Goal: Book appointment/travel/reservation

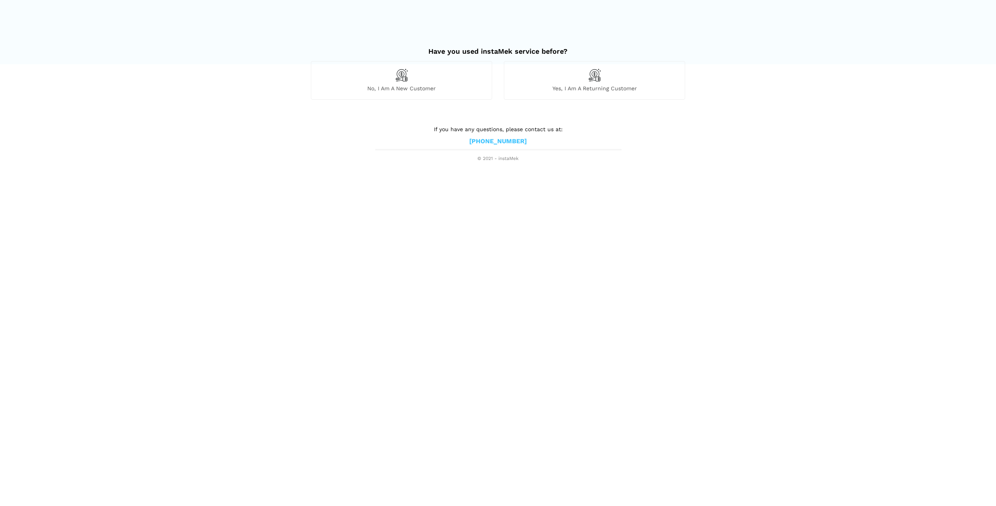
click at [400, 72] on img at bounding box center [401, 74] width 13 height 13
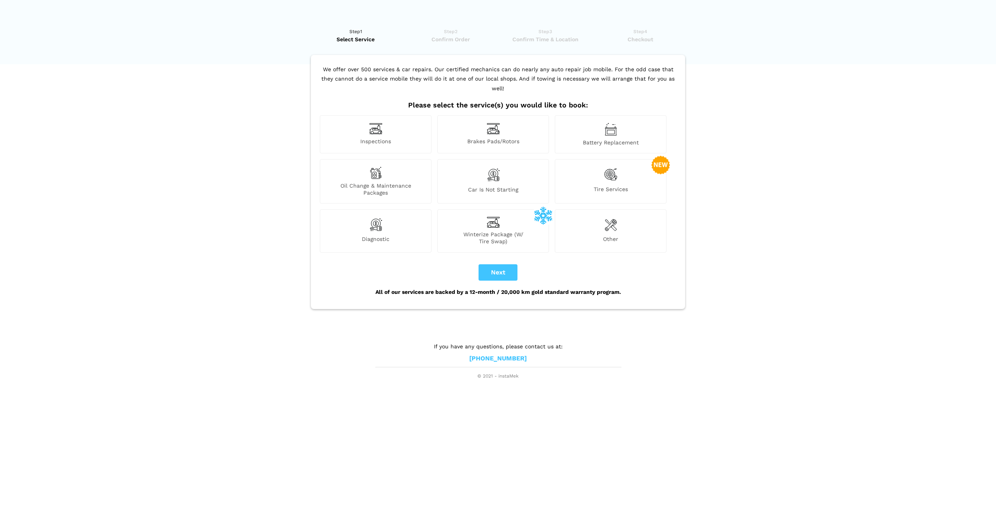
click at [497, 167] on img at bounding box center [493, 175] width 13 height 16
click at [500, 264] on button "Next" at bounding box center [498, 272] width 39 height 16
checkbox input "true"
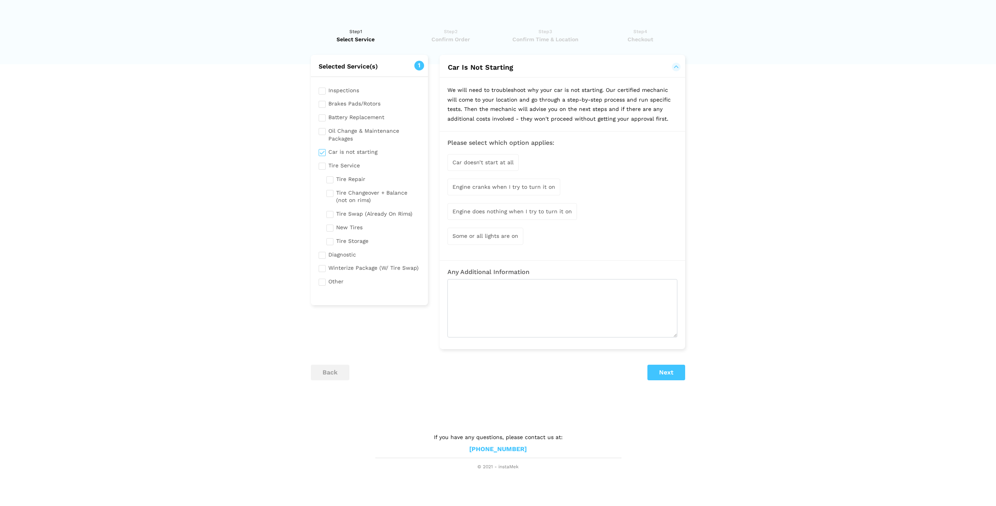
click at [513, 211] on span "Engine does nothing when I try to turn it on" at bounding box center [512, 211] width 119 height 6
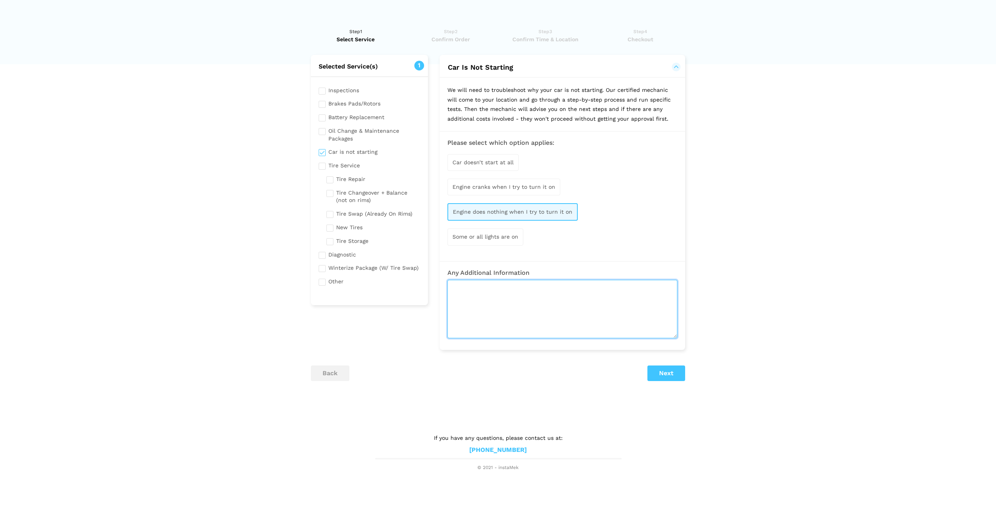
click at [467, 295] on textarea at bounding box center [563, 309] width 230 height 58
click at [482, 166] on div "Car doesn’t start at all" at bounding box center [483, 162] width 71 height 17
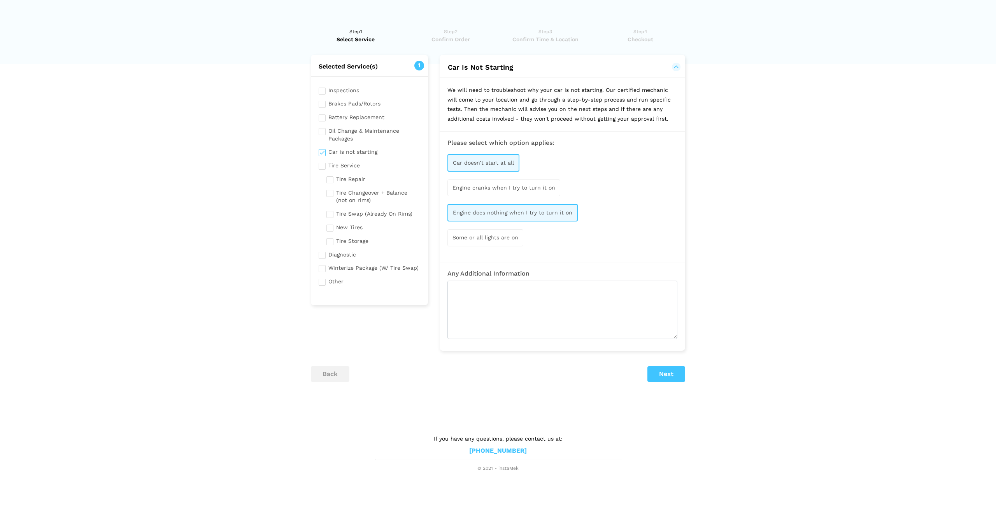
click at [476, 242] on div "Some or all lights are on" at bounding box center [486, 237] width 76 height 17
click at [477, 291] on textarea at bounding box center [563, 310] width 230 height 58
type textarea "no sound when starting, has electricity, battery replaced [DATE]"
click at [669, 376] on button "Next" at bounding box center [667, 375] width 38 height 16
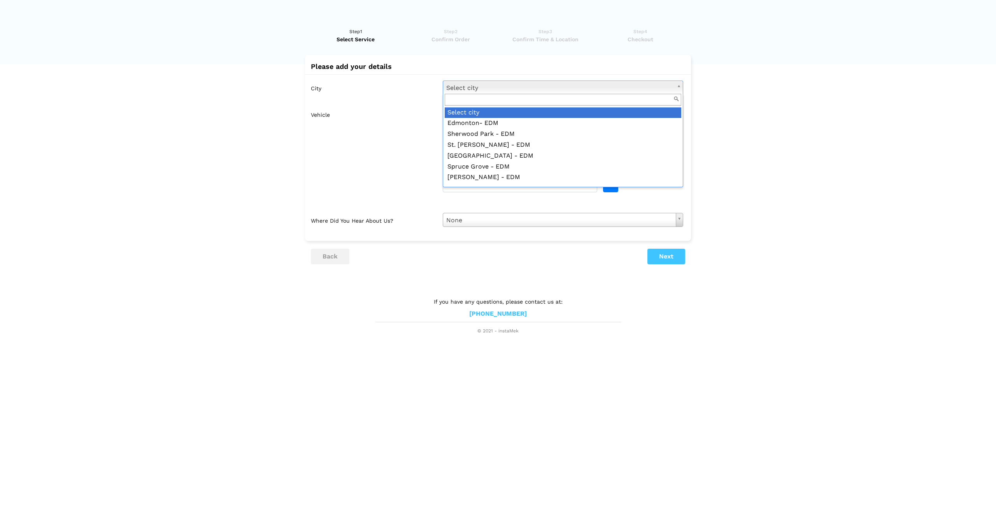
type input "p"
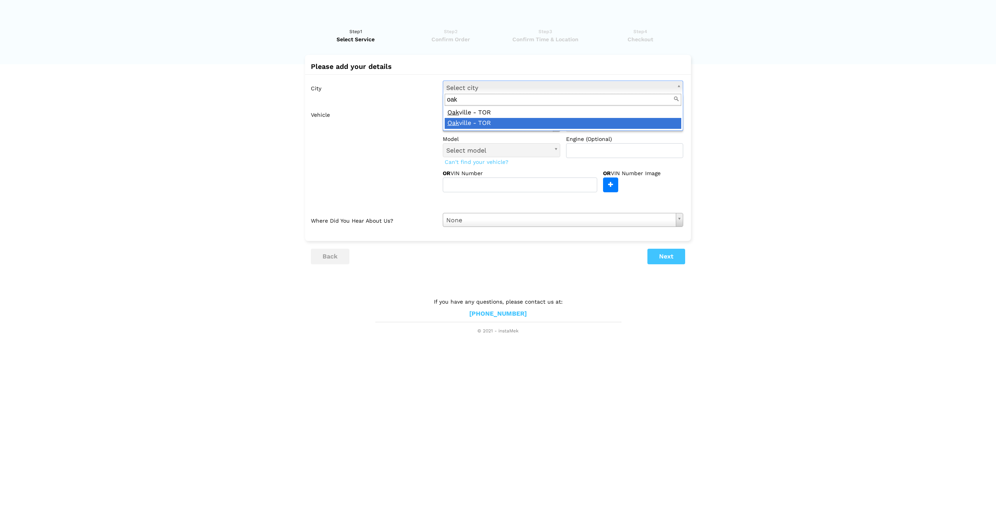
type input "oak"
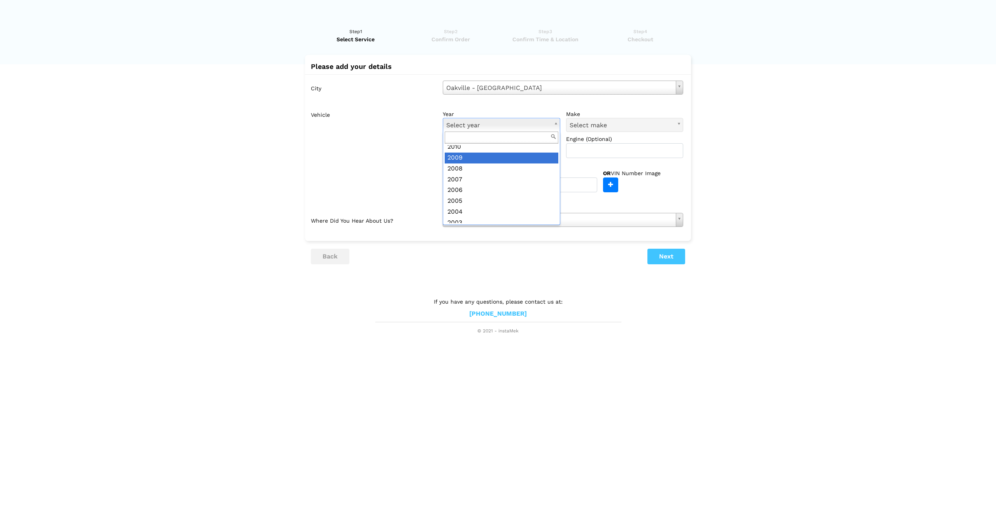
scroll to position [184, 0]
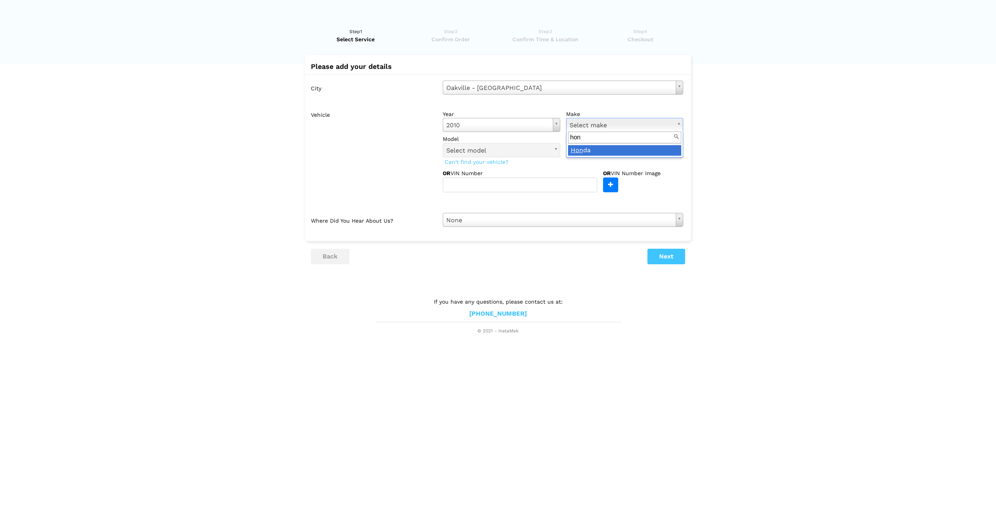
type input "hon"
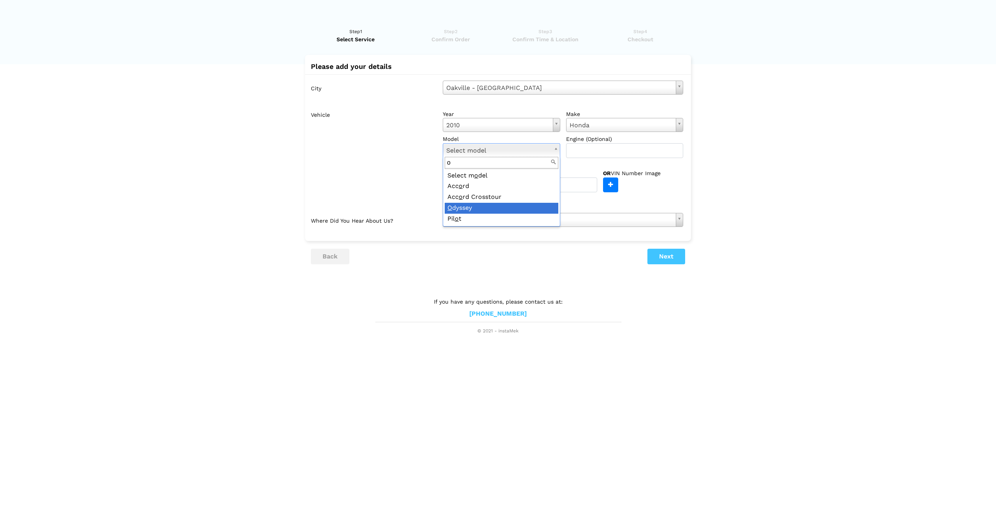
type input "o"
click at [665, 258] on button "Next" at bounding box center [667, 257] width 38 height 16
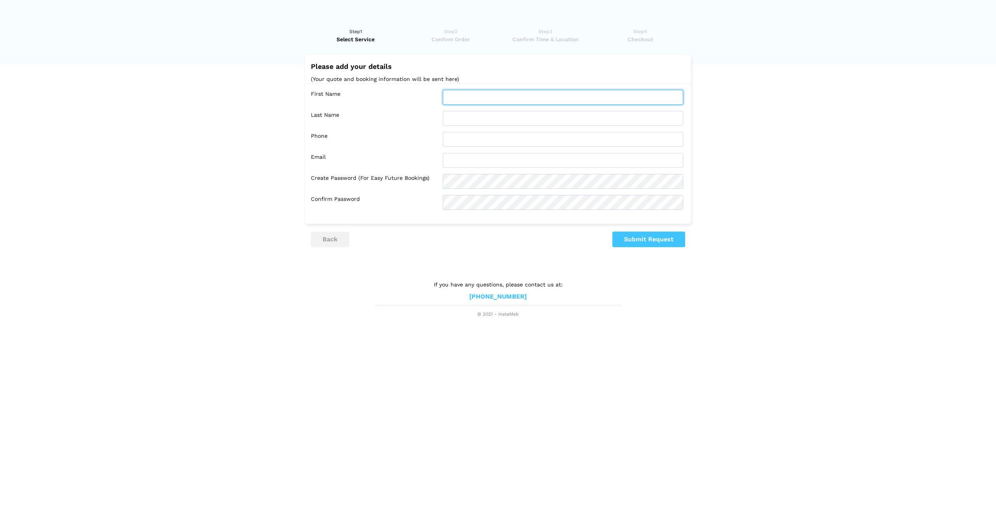
click at [464, 95] on input "text" at bounding box center [563, 97] width 240 height 15
type input "[PERSON_NAME]"
type input "5145866866"
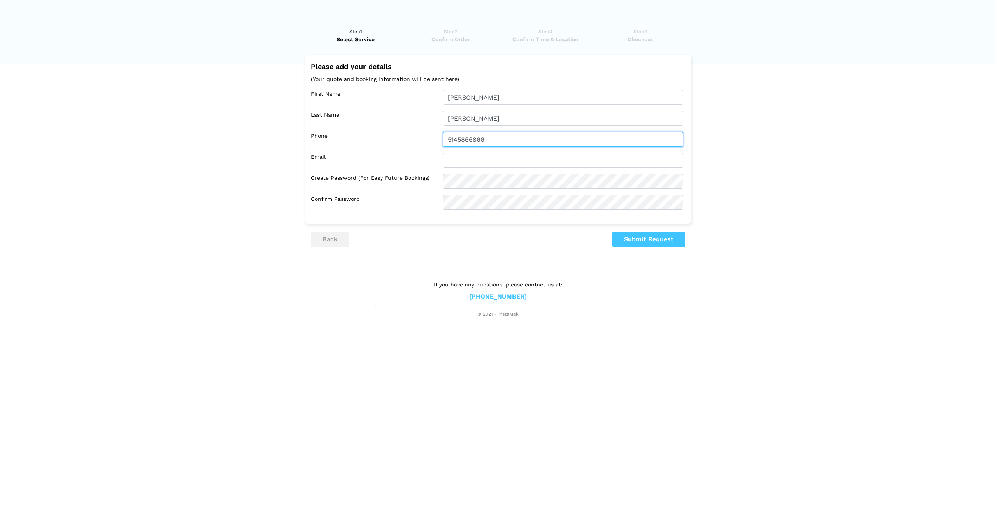
type input "[EMAIL_ADDRESS][DOMAIN_NAME]"
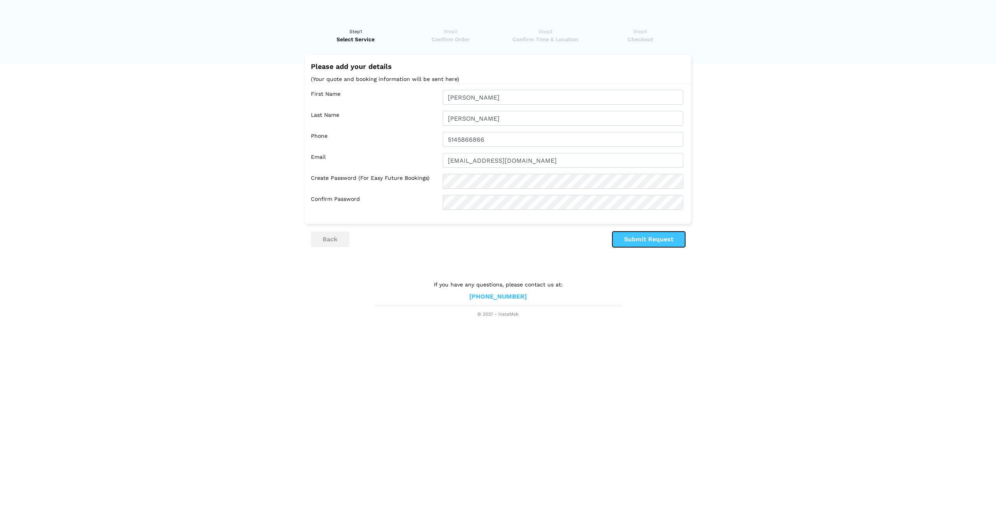
click at [649, 241] on button "Submit Request" at bounding box center [649, 240] width 73 height 16
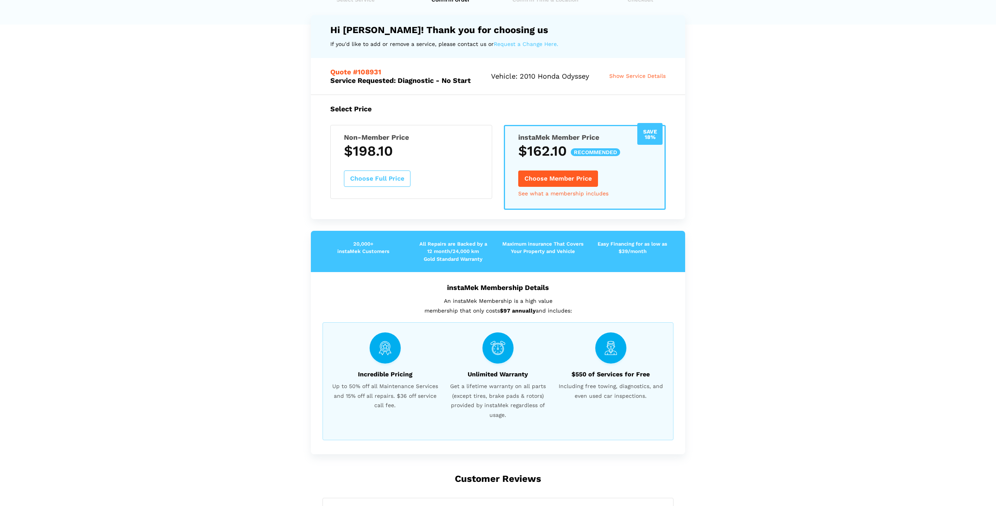
scroll to position [40, 0]
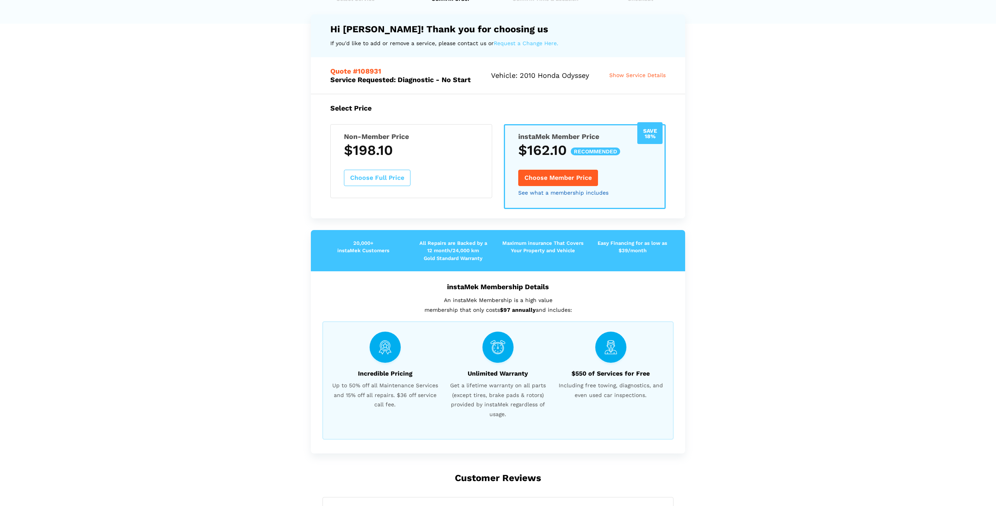
click at [566, 195] on link "See what a membership includes" at bounding box center [563, 192] width 90 height 5
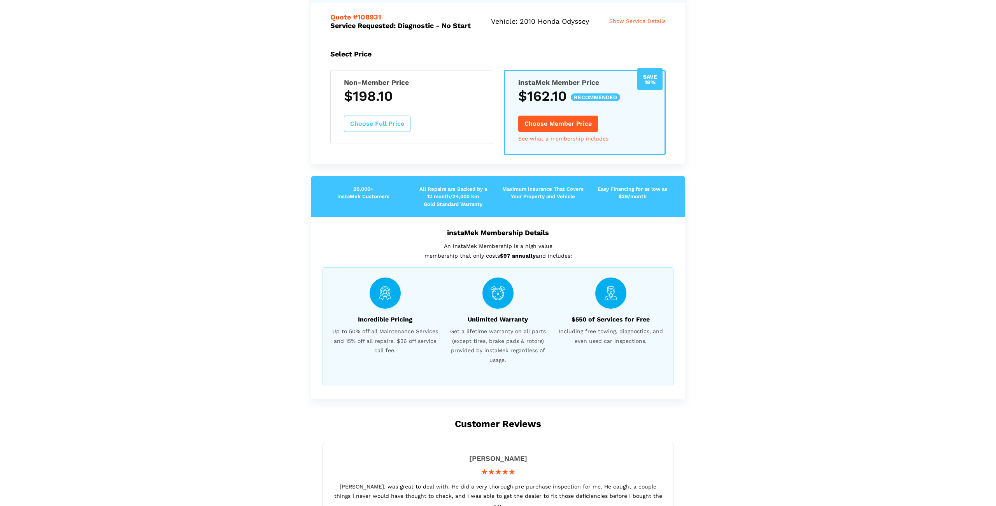
scroll to position [90, 0]
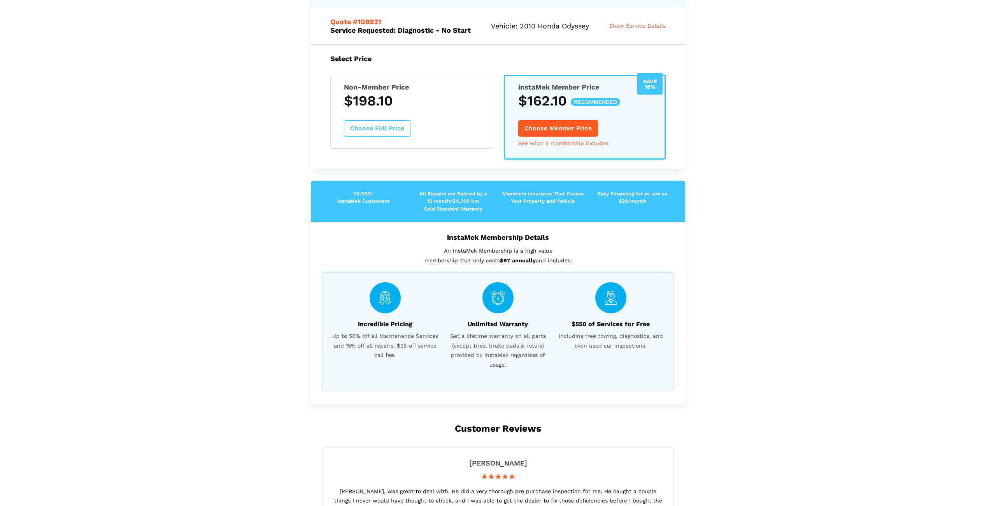
click at [379, 136] on button "Choose Full Price" at bounding box center [377, 128] width 67 height 16
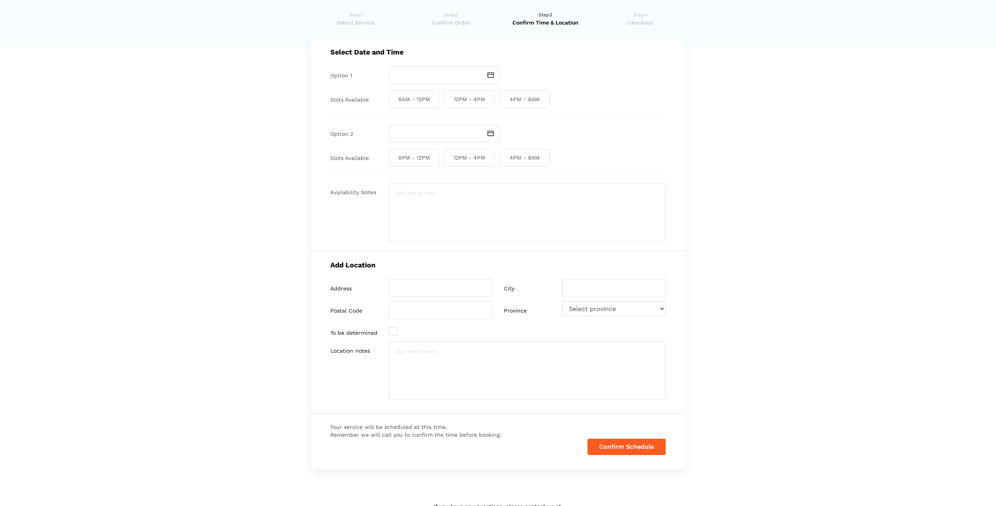
scroll to position [0, 0]
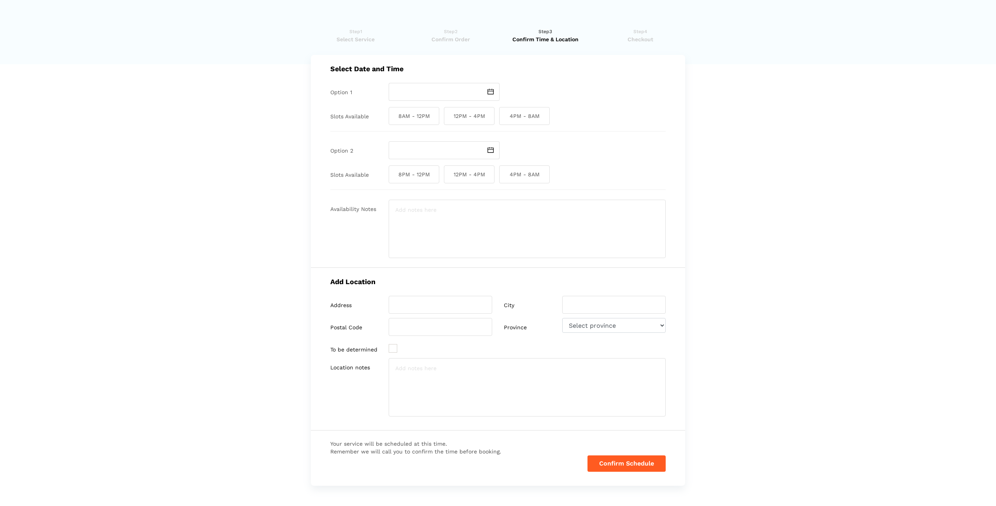
click at [491, 94] on img at bounding box center [491, 92] width 6 height 6
click at [602, 163] on div "Select Date and Time Option 1 Slots Available 8AM - 12PM 12PM - 4PM 4PM - 8AM O…" at bounding box center [498, 161] width 374 height 213
click at [487, 92] on span at bounding box center [491, 92] width 18 height 18
click at [416, 173] on td "26" at bounding box center [416, 172] width 9 height 9
type input "[DATE]"
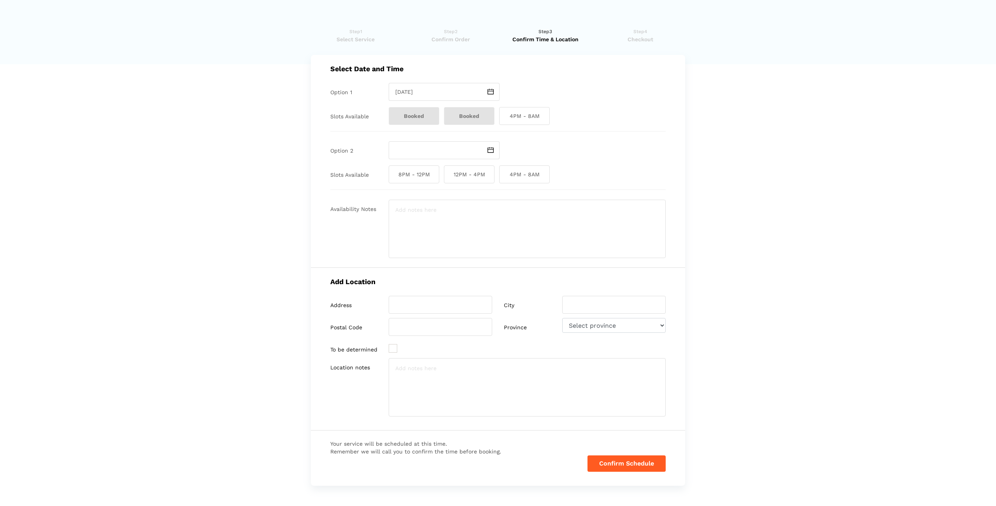
click at [523, 116] on span "4PM - 8AM" at bounding box center [524, 116] width 51 height 18
click at [504, 116] on input "4PM - 8AM" at bounding box center [501, 116] width 5 height 18
checkbox input "true"
click at [490, 150] on img at bounding box center [491, 150] width 6 height 6
click at [426, 230] on td "27" at bounding box center [425, 230] width 9 height 9
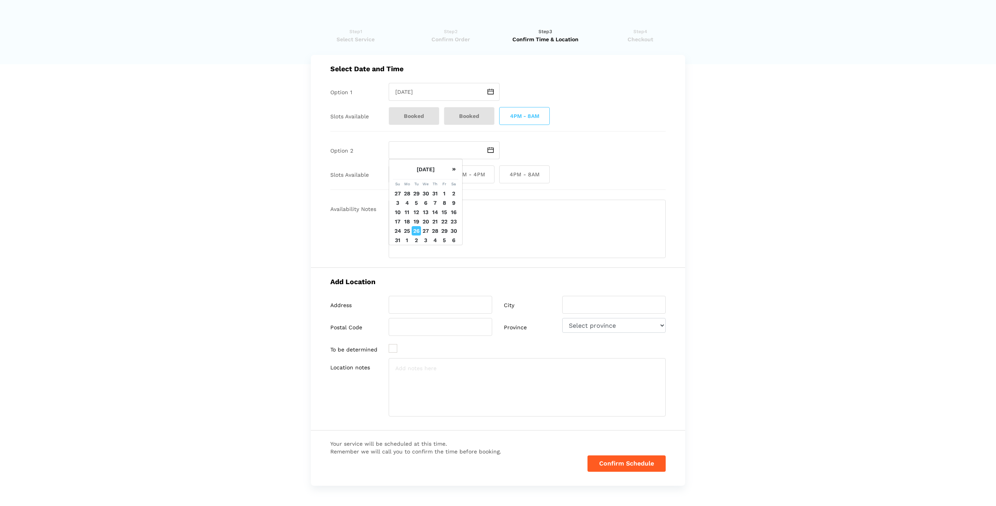
type input "[DATE]"
click at [418, 177] on span "8AM - 12PM" at bounding box center [414, 174] width 51 height 18
click at [394, 177] on input "8AM - 12PM" at bounding box center [391, 174] width 5 height 18
checkbox input "true"
click at [441, 310] on input "search" at bounding box center [441, 305] width 104 height 18
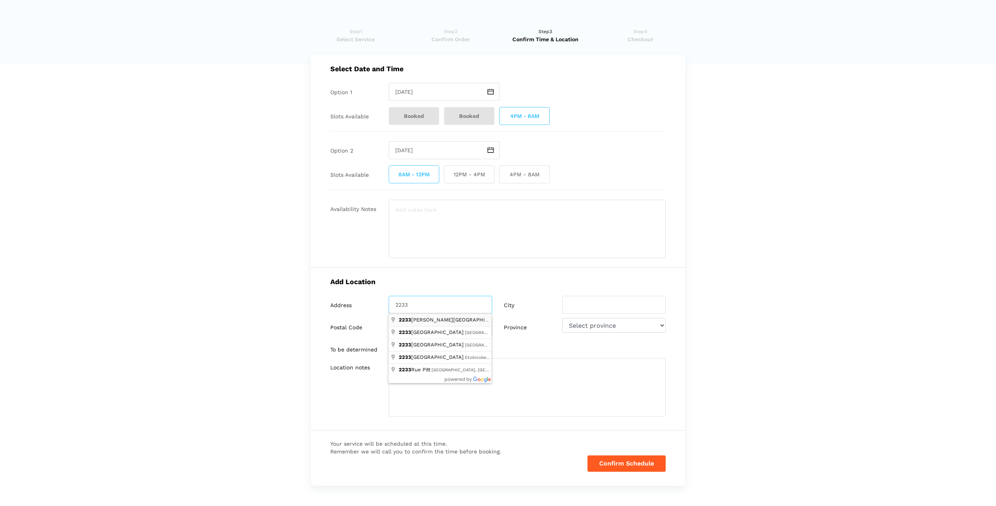
type input "[STREET_ADDRESS]"
select select "ON"
type input "[STREET_ADDRESS][PERSON_NAME]"
click at [432, 303] on input "search" at bounding box center [441, 305] width 104 height 18
type input "[STREET_ADDRESS]"
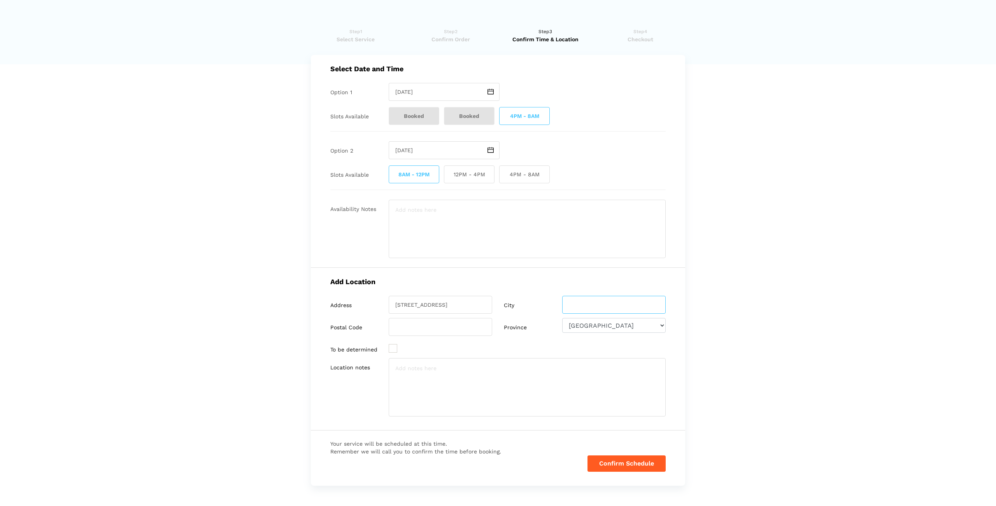
click at [575, 308] on input "search" at bounding box center [614, 305] width 104 height 18
type input "Oakville"
click at [391, 328] on input "search" at bounding box center [441, 327] width 104 height 18
type input "L6M 0A6"
click at [639, 464] on button "Confirm Schedule" at bounding box center [627, 463] width 78 height 16
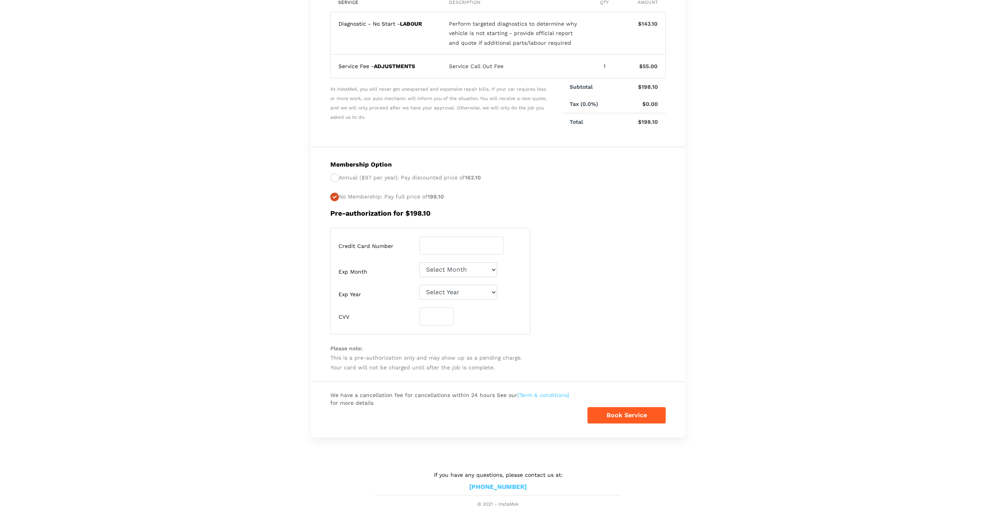
scroll to position [96, 0]
click at [458, 246] on input "number" at bounding box center [462, 244] width 84 height 18
click at [458, 245] on input "number" at bounding box center [462, 244] width 84 height 18
click at [461, 246] on input "number" at bounding box center [462, 244] width 84 height 18
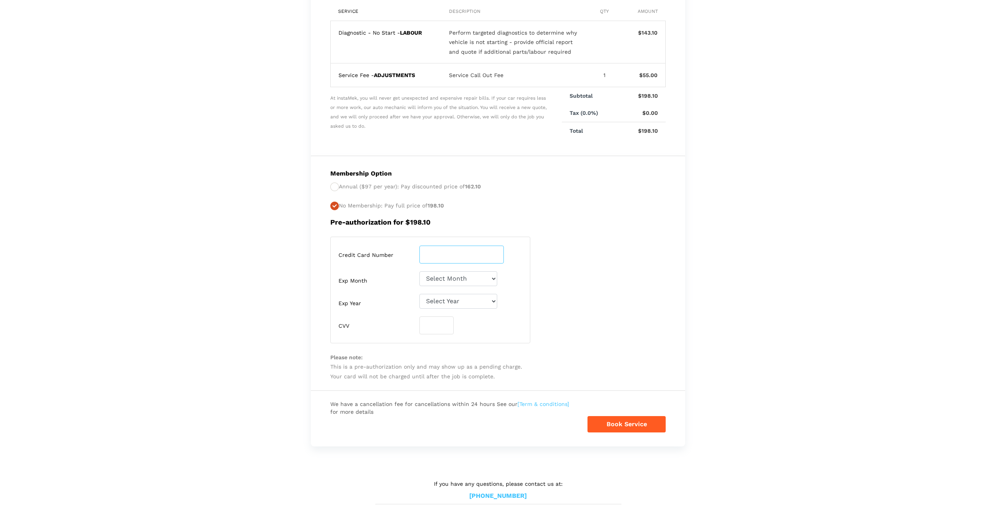
scroll to position [86, 0]
click at [431, 252] on input "number" at bounding box center [462, 254] width 84 height 18
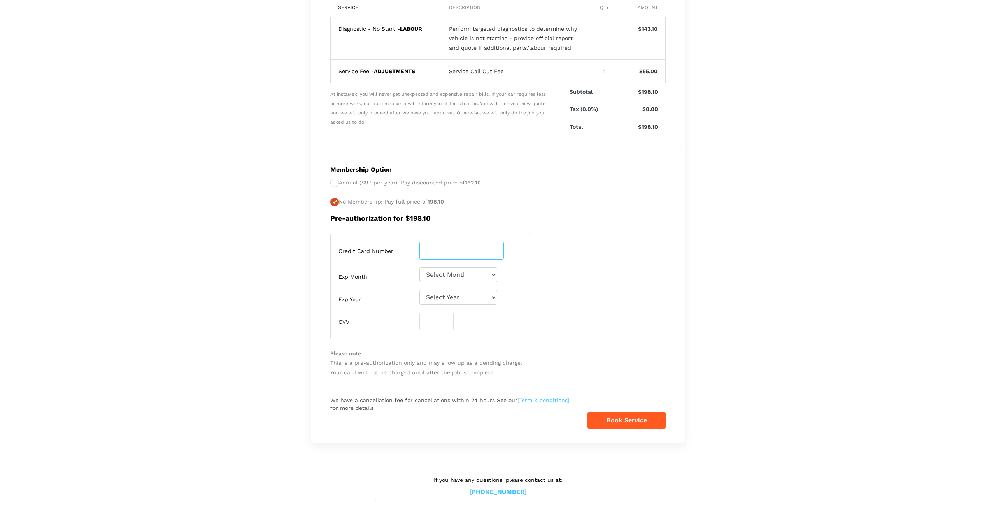
scroll to position [96, 0]
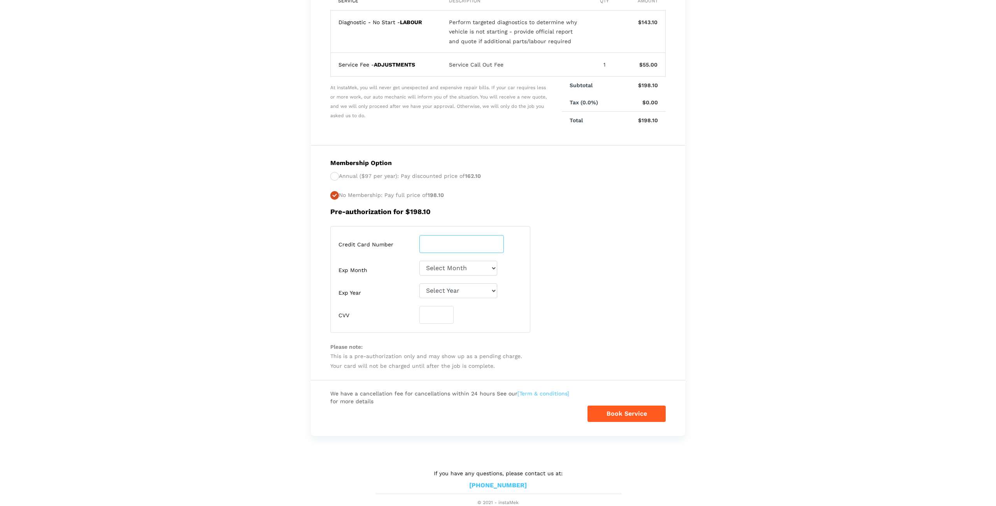
click at [441, 236] on input "number" at bounding box center [462, 244] width 84 height 18
type input "[CREDIT_CARD_NUMBER]"
click at [495, 266] on select "Select Month [DATE]-[DATE]-[DATE]-[DATE]-[DATE]-[DATE]-[DATE]-[DATE]-[DATE]-[DA…" at bounding box center [459, 268] width 78 height 15
click at [483, 248] on input "[CREDIT_CARD_NUMBER]" at bounding box center [462, 244] width 84 height 18
click at [495, 266] on select "Select Month [DATE]-[DATE]-[DATE]-[DATE]-[DATE]-[DATE]-[DATE]-[DATE]-[DATE]-[DA…" at bounding box center [459, 268] width 78 height 15
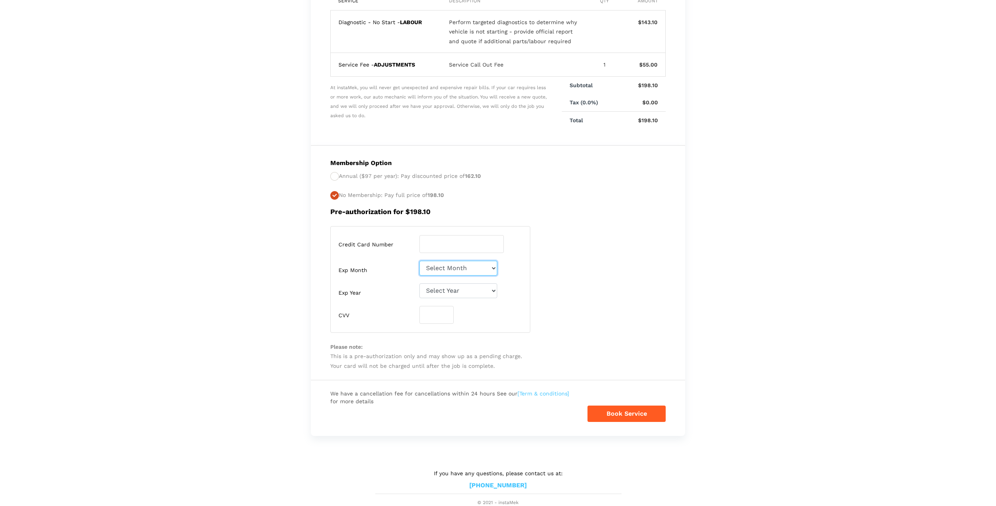
select select "02"
click at [493, 289] on select "Select Year [DATE] 2026 2027 2028 2029 2030 2031 2032 2033 2034 2035 2036 2037 …" at bounding box center [459, 290] width 78 height 15
select select "2026"
click at [434, 316] on input "number" at bounding box center [437, 315] width 34 height 18
type input "188"
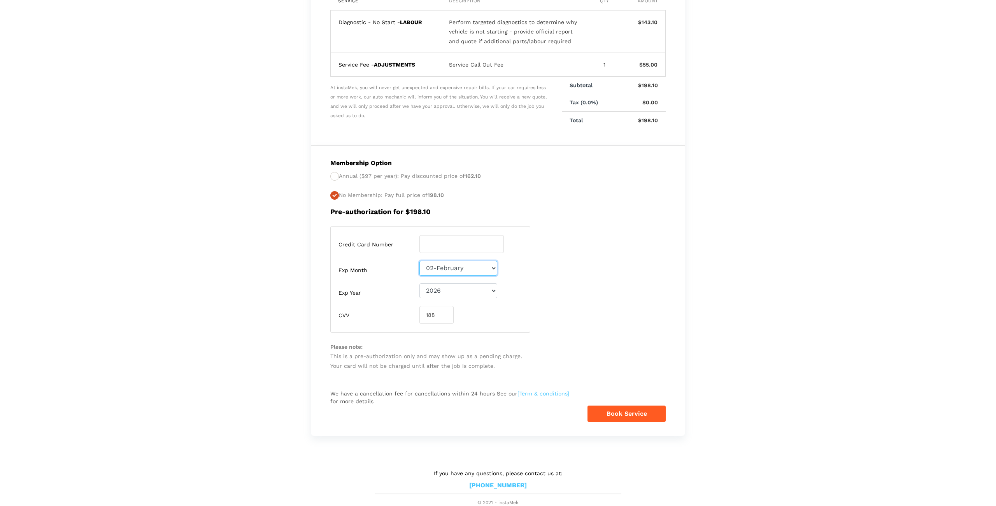
click at [490, 266] on select "Select Month [DATE]-[DATE]-[DATE]-[DATE]-[DATE]-[DATE]-[DATE]-[DATE]-[DATE]-[DA…" at bounding box center [459, 268] width 78 height 15
click at [431, 267] on select "Select Month [DATE]-[DATE]-[DATE]-[DATE]-[DATE]-[DATE]-[DATE]-[DATE]-[DATE]-[DA…" at bounding box center [459, 268] width 78 height 15
click at [630, 414] on button "Book Service" at bounding box center [627, 413] width 78 height 16
